Goal: Task Accomplishment & Management: Manage account settings

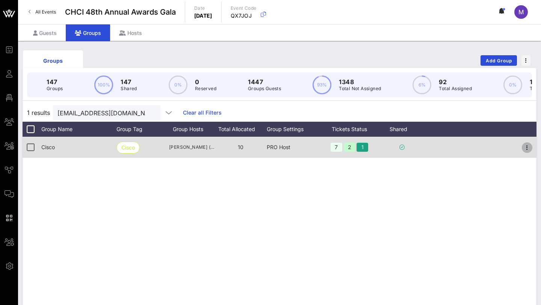
click at [527, 149] on icon "button" at bounding box center [526, 147] width 9 height 9
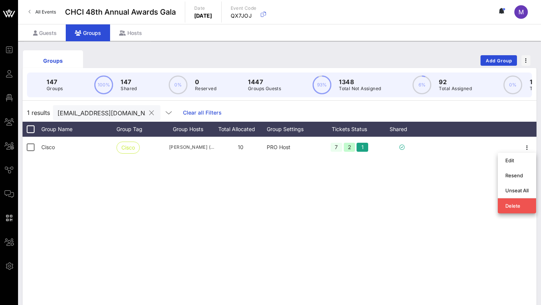
click at [107, 113] on input "[EMAIL_ADDRESS][DOMAIN_NAME]" at bounding box center [101, 113] width 88 height 10
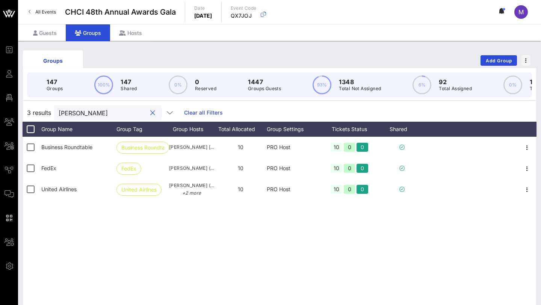
type input "[PERSON_NAME]"
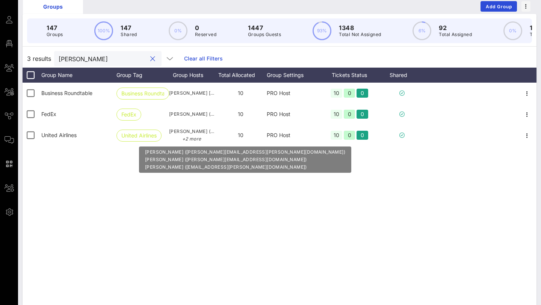
scroll to position [56, 0]
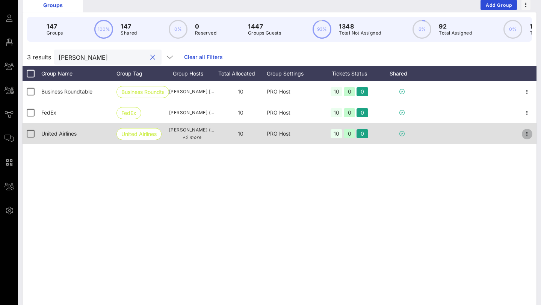
click at [528, 134] on icon "button" at bounding box center [526, 134] width 9 height 9
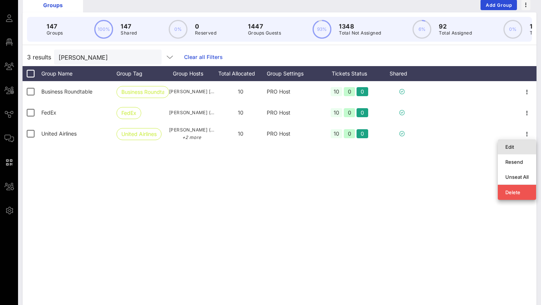
click at [512, 145] on div "Edit" at bounding box center [516, 147] width 23 height 6
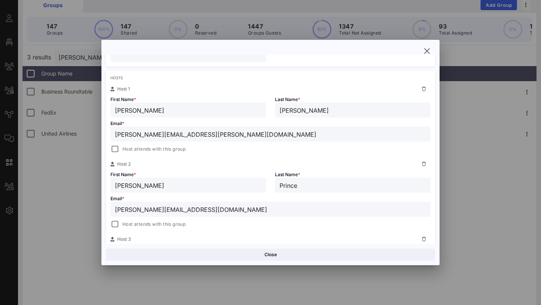
scroll to position [0, 0]
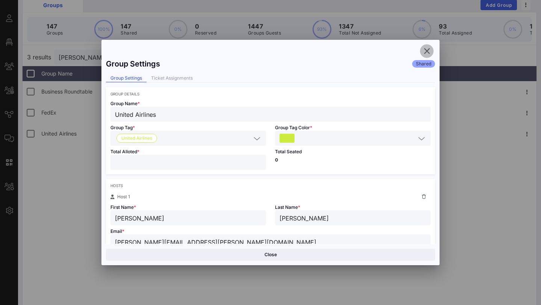
click at [425, 48] on icon "button" at bounding box center [426, 51] width 9 height 9
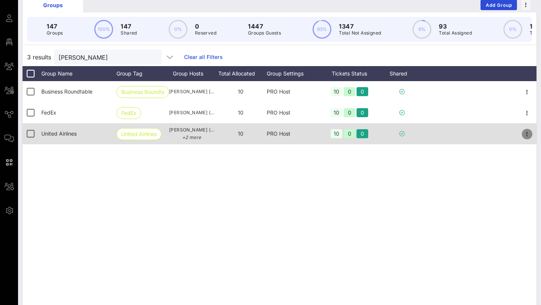
click at [523, 132] on icon "button" at bounding box center [526, 134] width 9 height 9
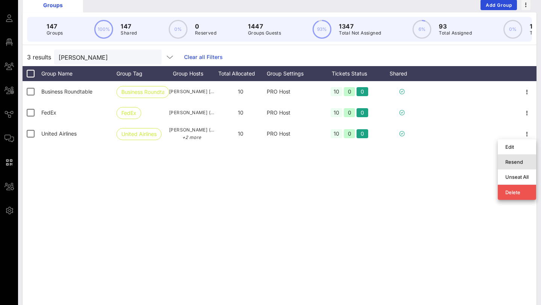
click at [513, 161] on div "Resend" at bounding box center [516, 162] width 23 height 6
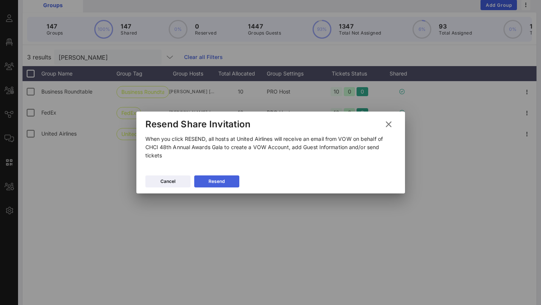
click at [216, 183] on icon at bounding box center [216, 181] width 5 height 5
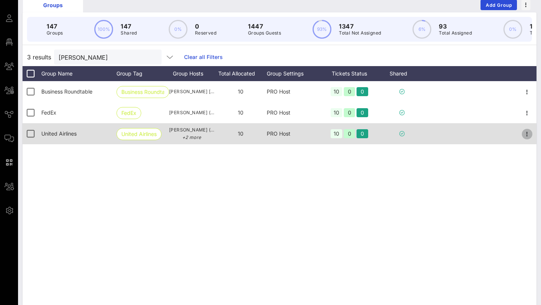
click at [525, 137] on icon "button" at bounding box center [526, 134] width 9 height 9
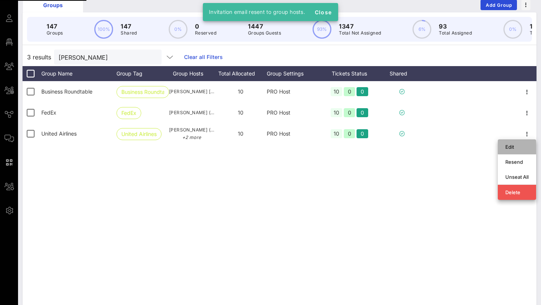
click at [510, 145] on div "Edit" at bounding box center [516, 147] width 23 height 6
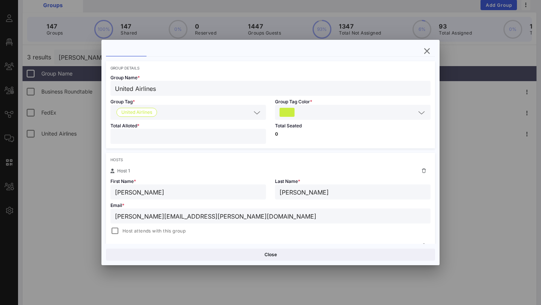
scroll to position [24, 0]
